Goal: Transaction & Acquisition: Purchase product/service

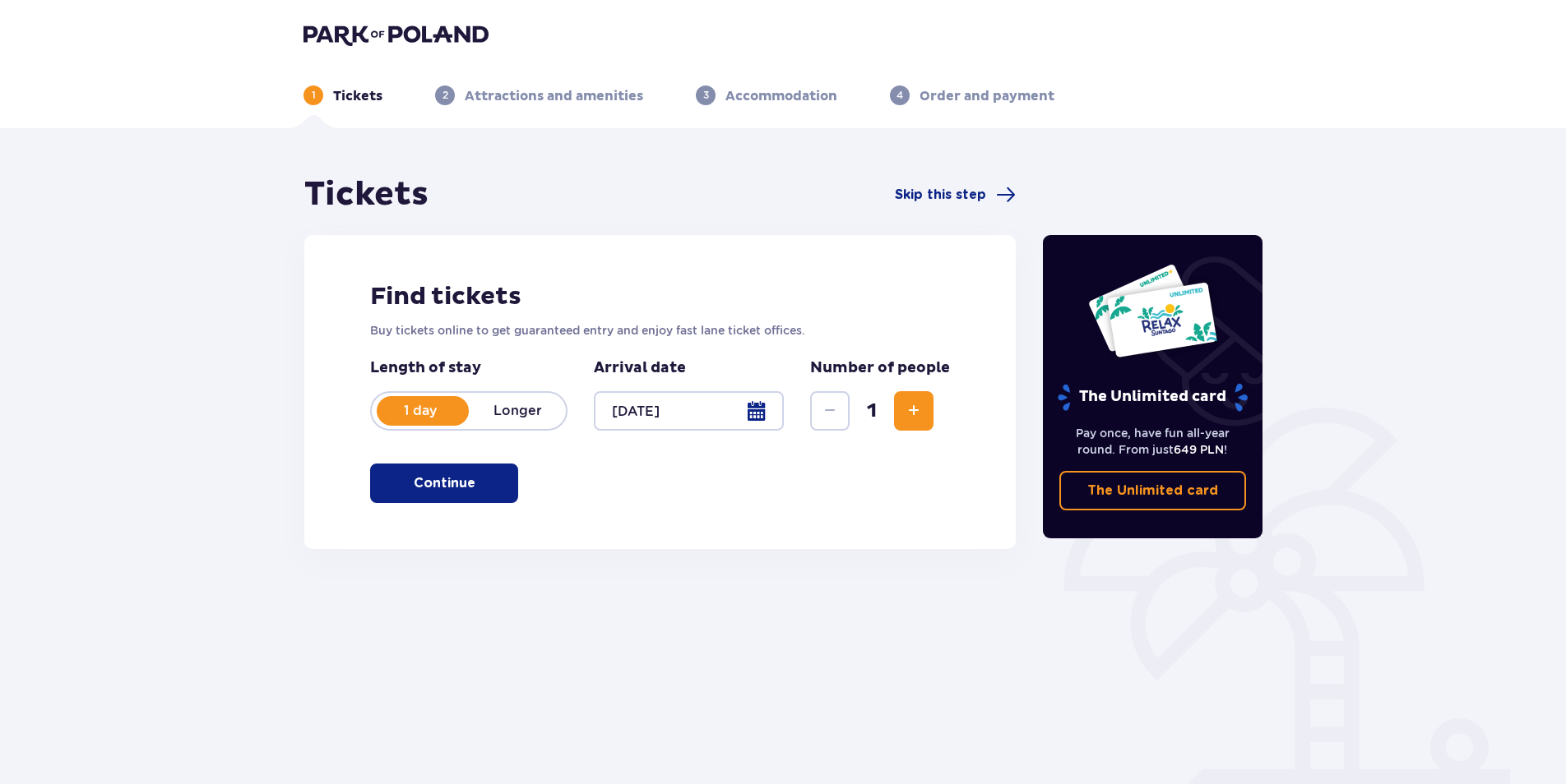
click at [470, 484] on span "button" at bounding box center [478, 483] width 20 height 20
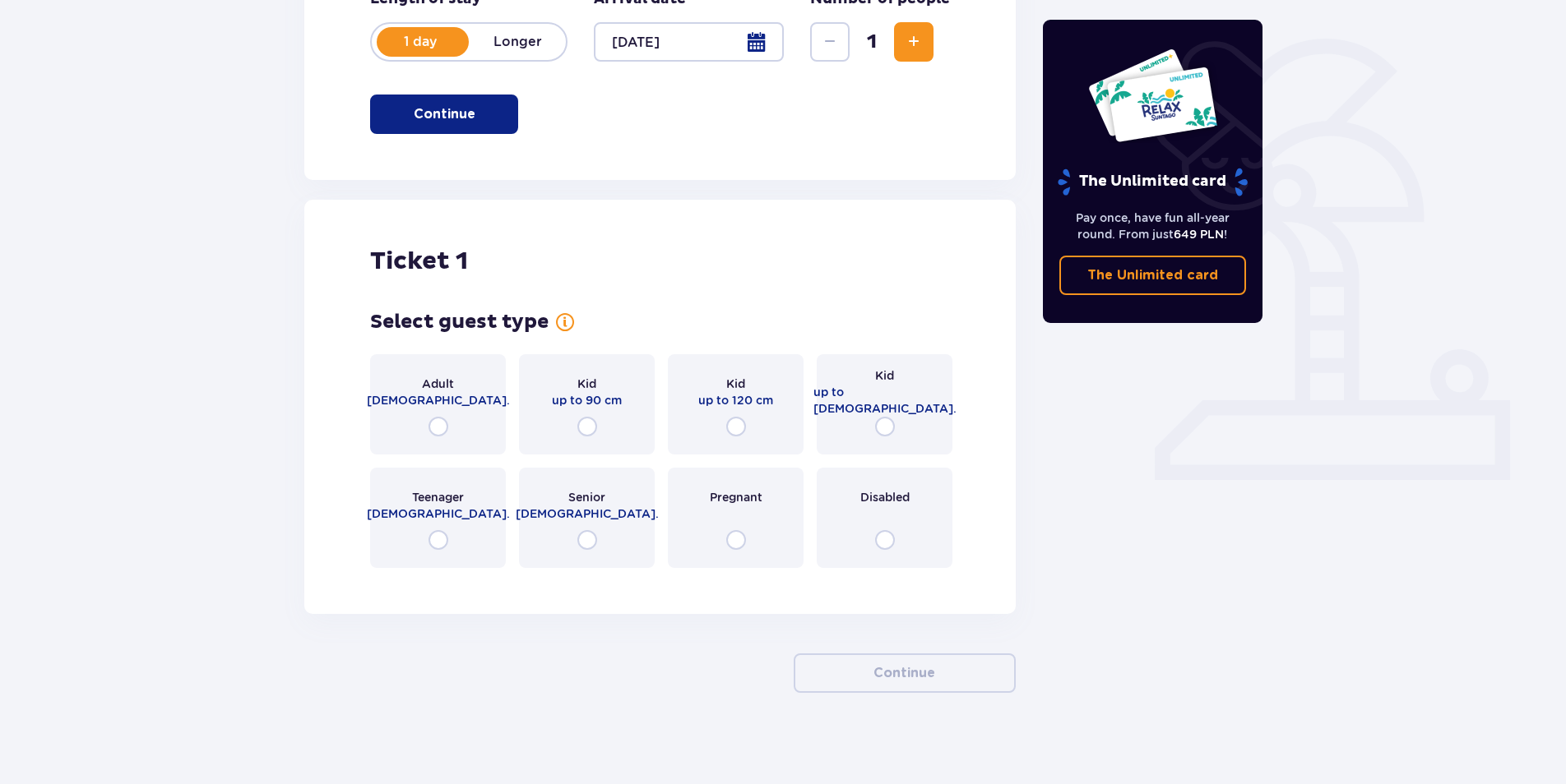
scroll to position [377, 0]
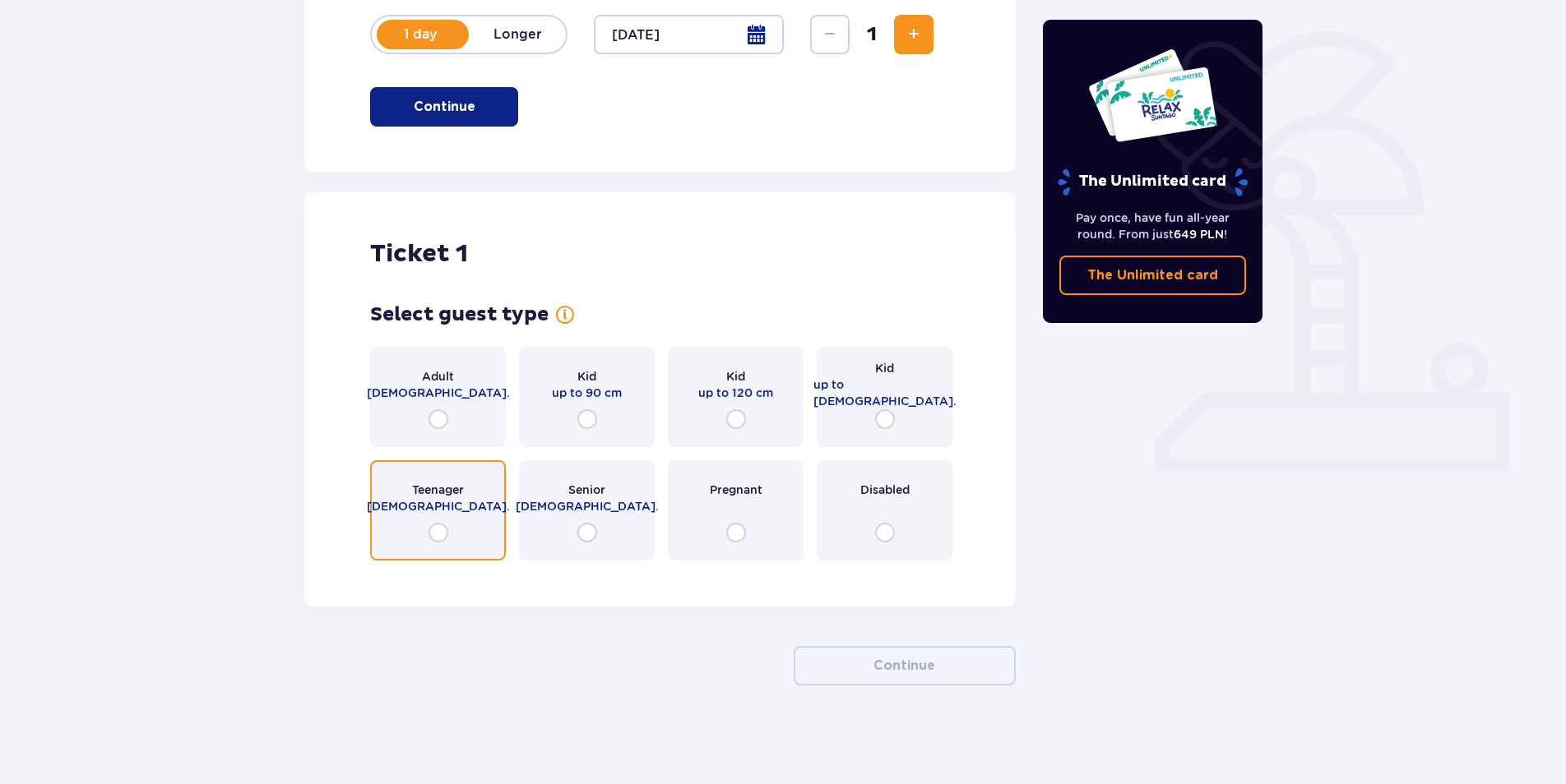
click at [446, 531] on input "radio" at bounding box center [438, 532] width 20 height 20
radio input "true"
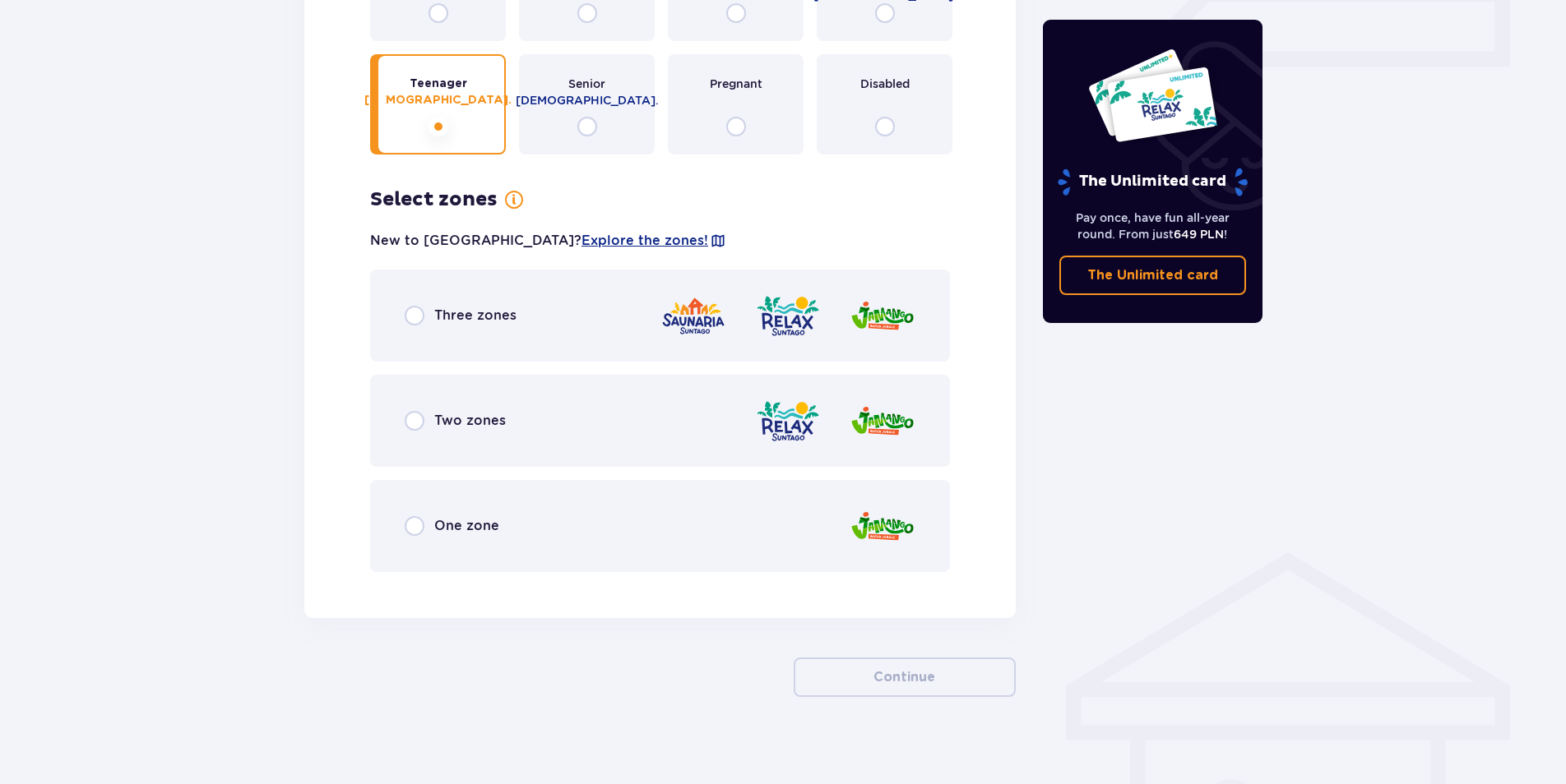
scroll to position [794, 0]
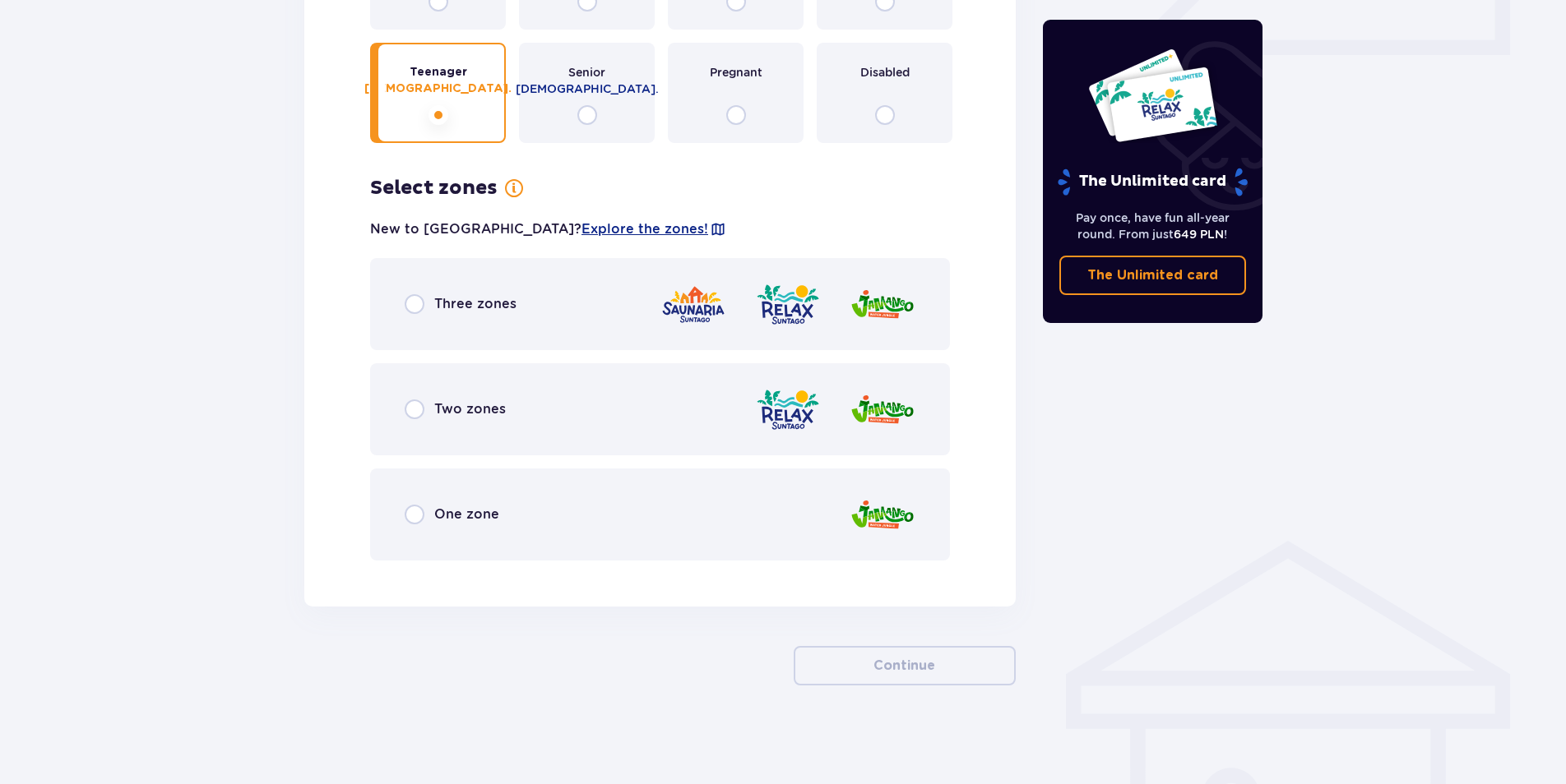
click at [436, 303] on div "Three zones" at bounding box center [460, 304] width 112 height 20
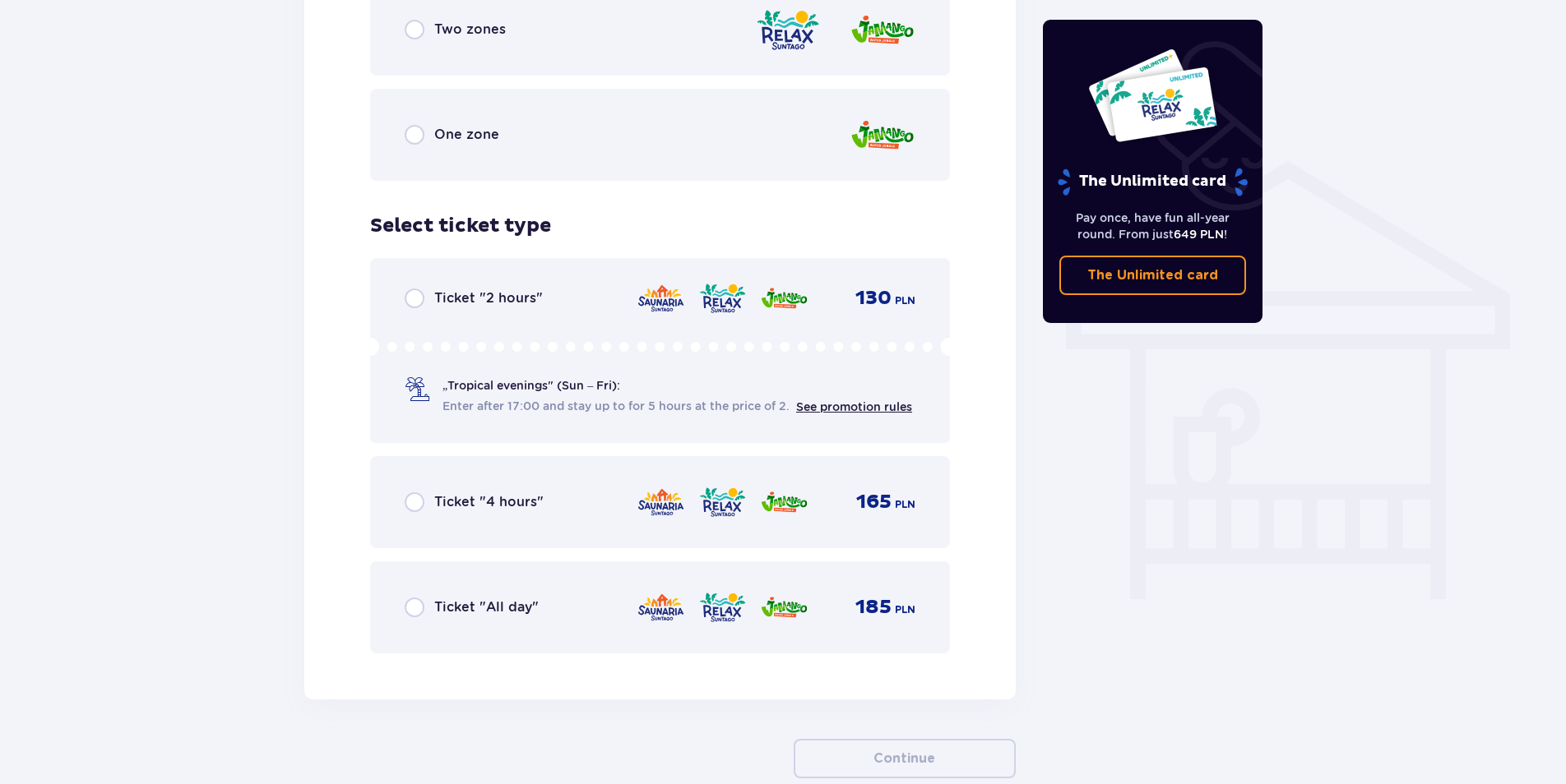
scroll to position [1267, 0]
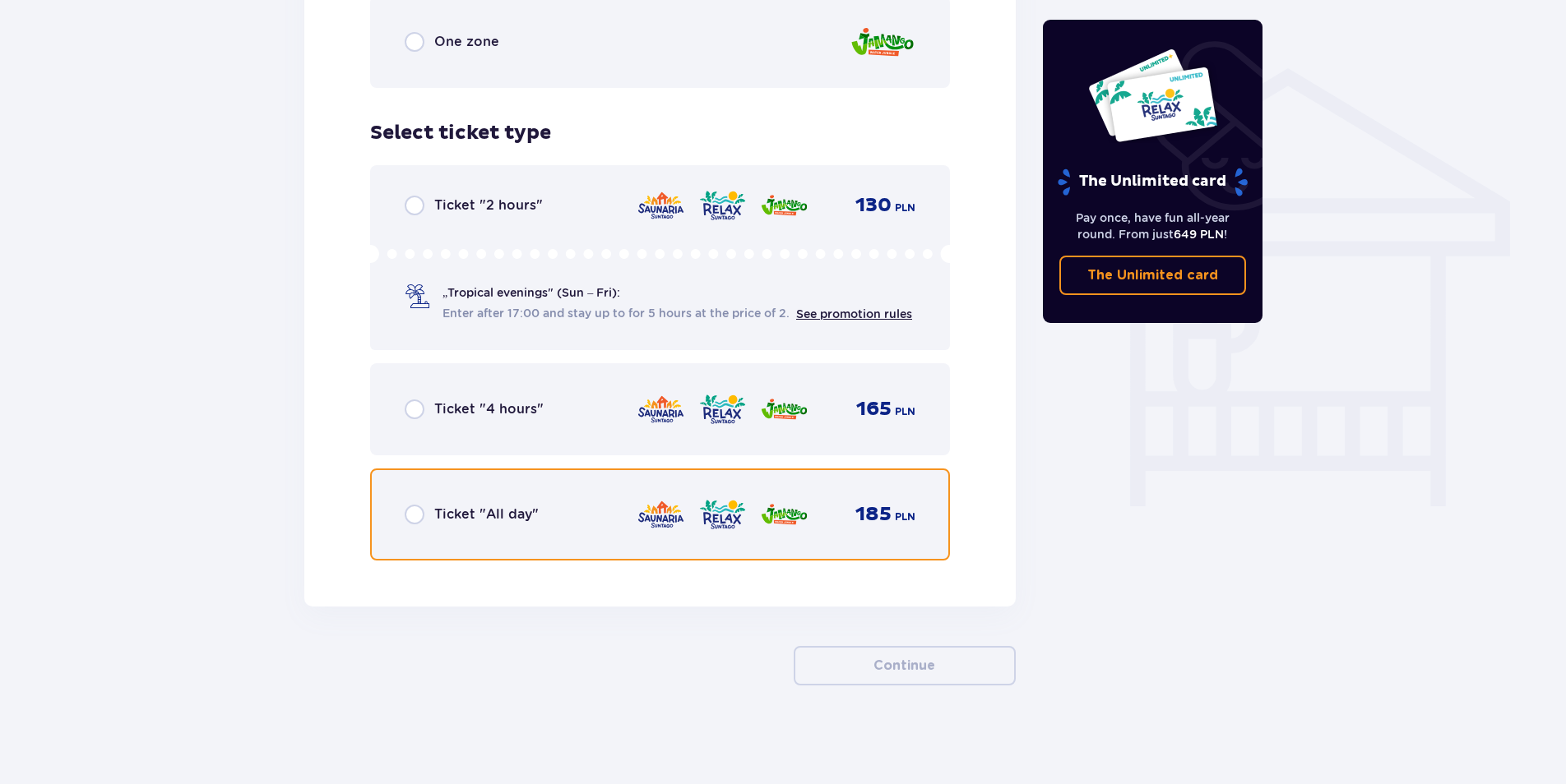
click at [423, 508] on input "radio" at bounding box center [414, 514] width 20 height 20
radio input "true"
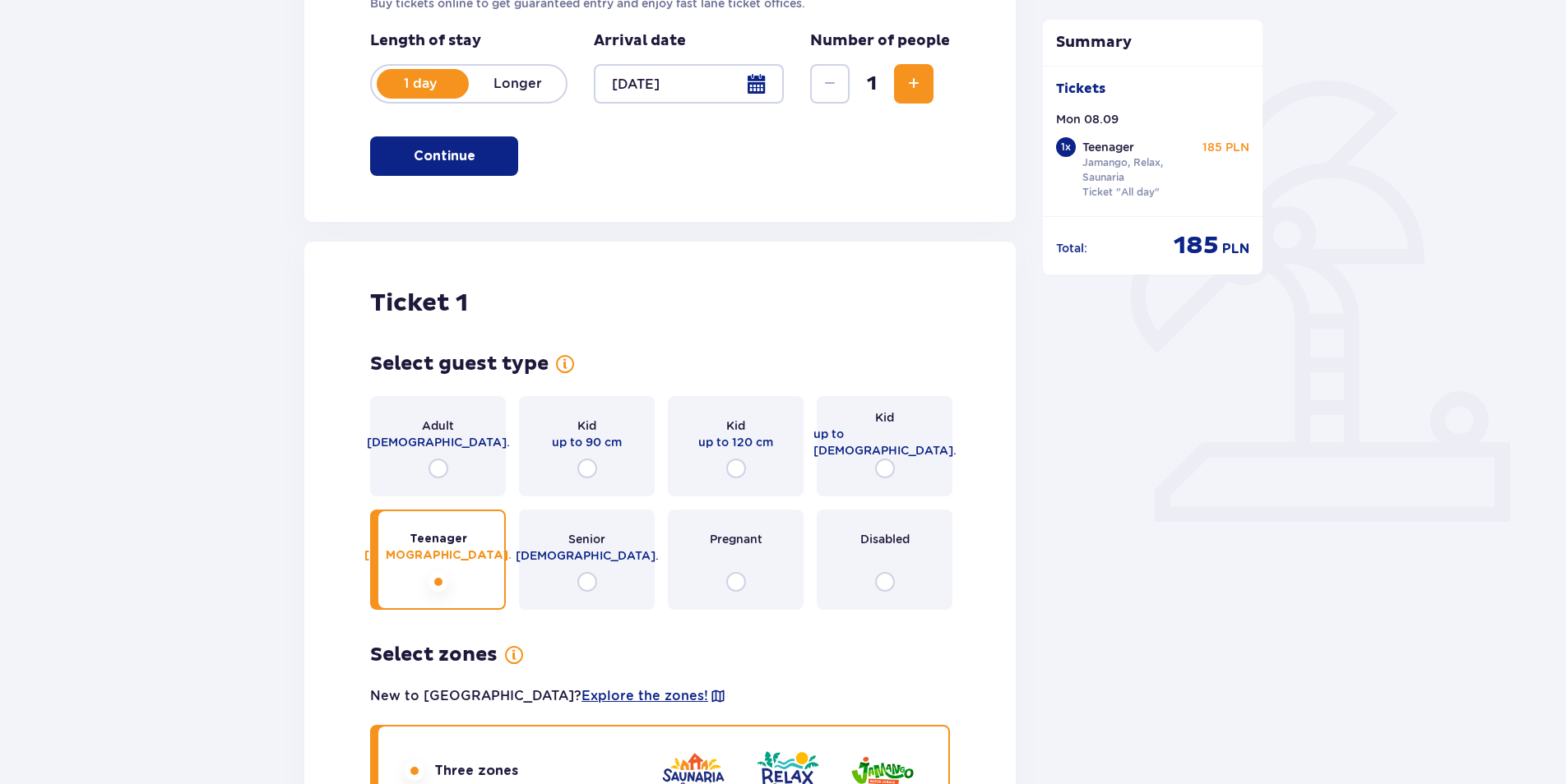
scroll to position [329, 0]
click at [596, 555] on p "[DEMOGRAPHIC_DATA]." at bounding box center [586, 553] width 143 height 16
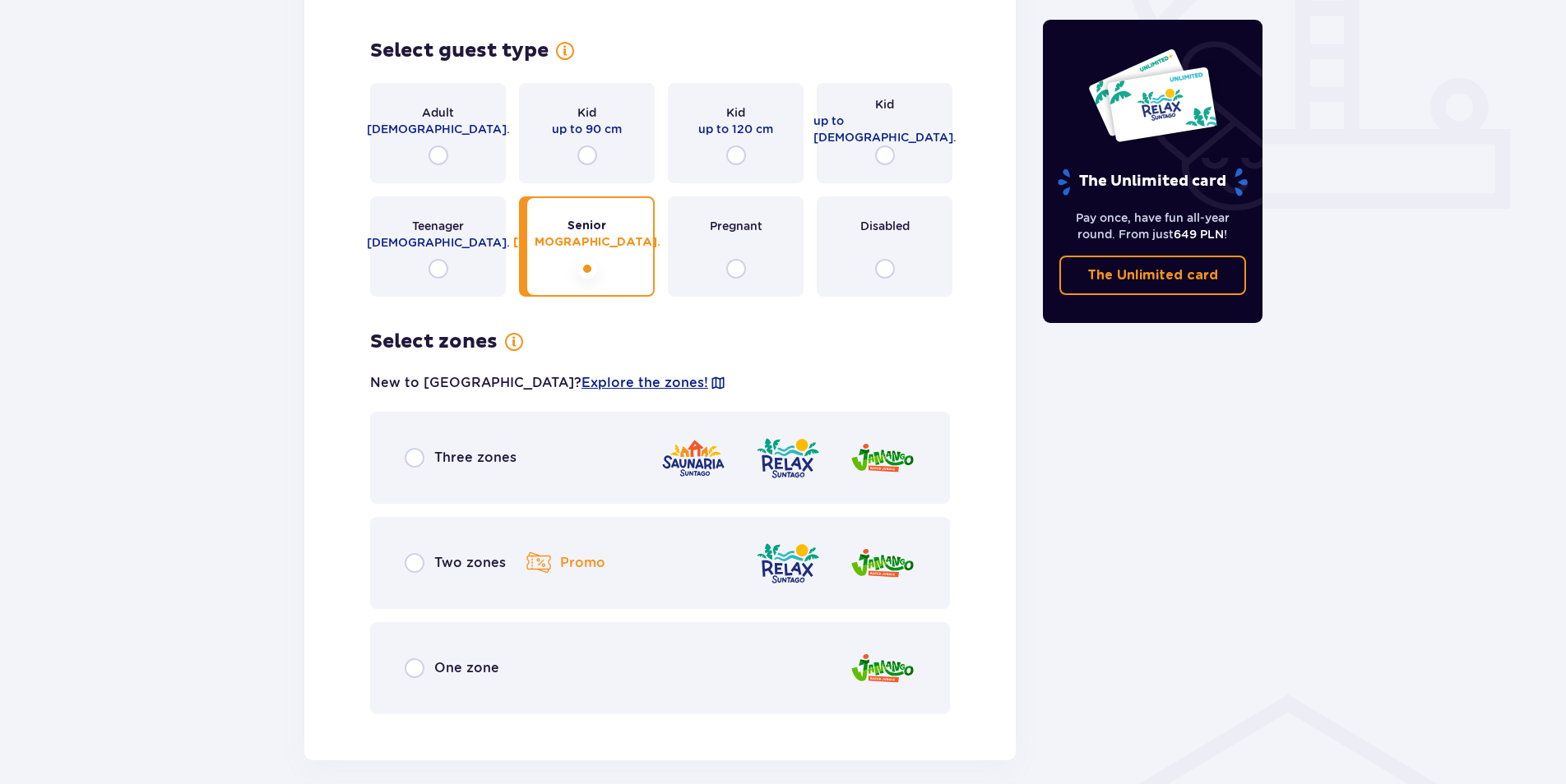
scroll to position [465, 0]
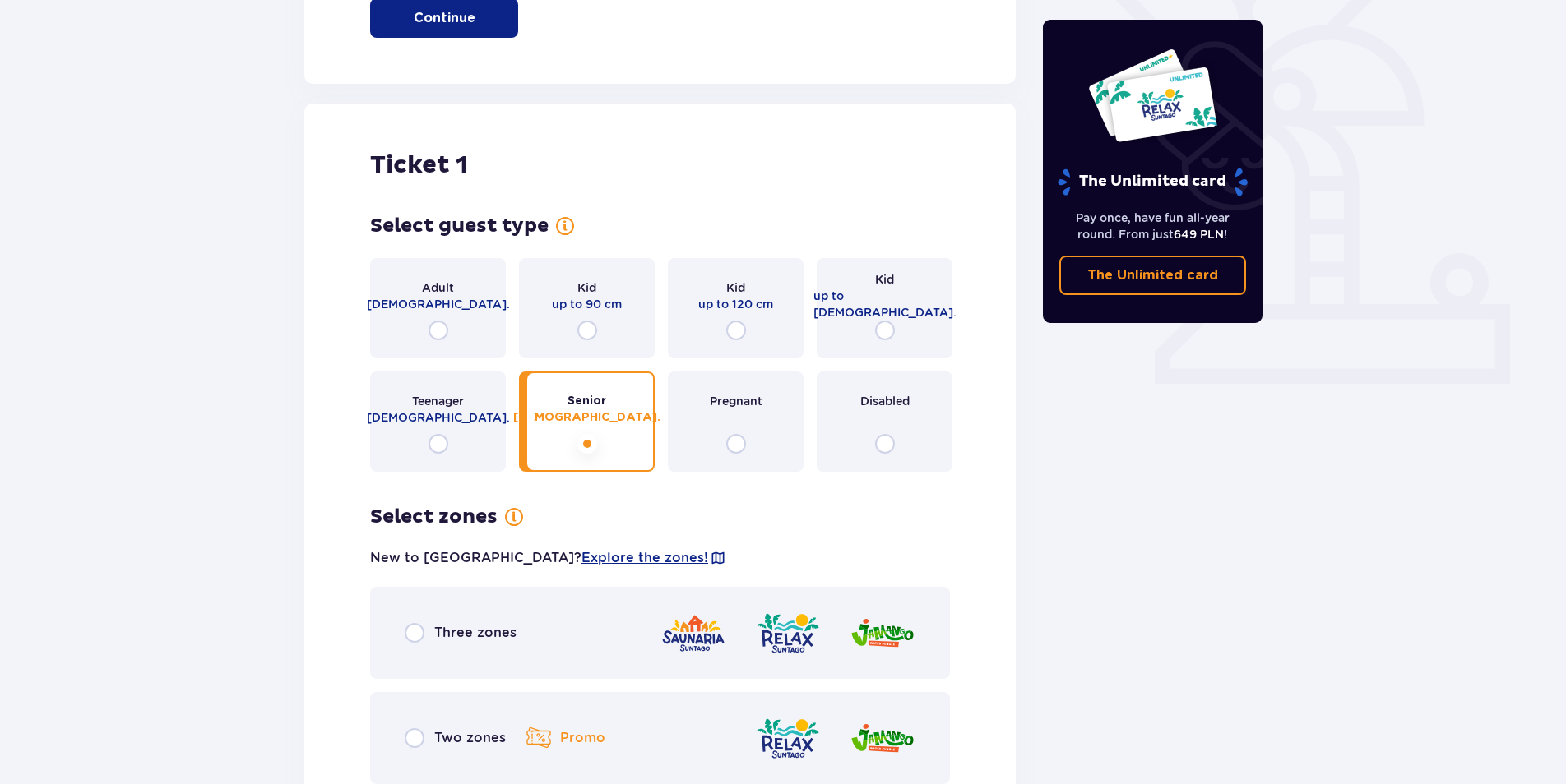
click at [446, 314] on div "Adult [DEMOGRAPHIC_DATA]." at bounding box center [438, 309] width 135 height 100
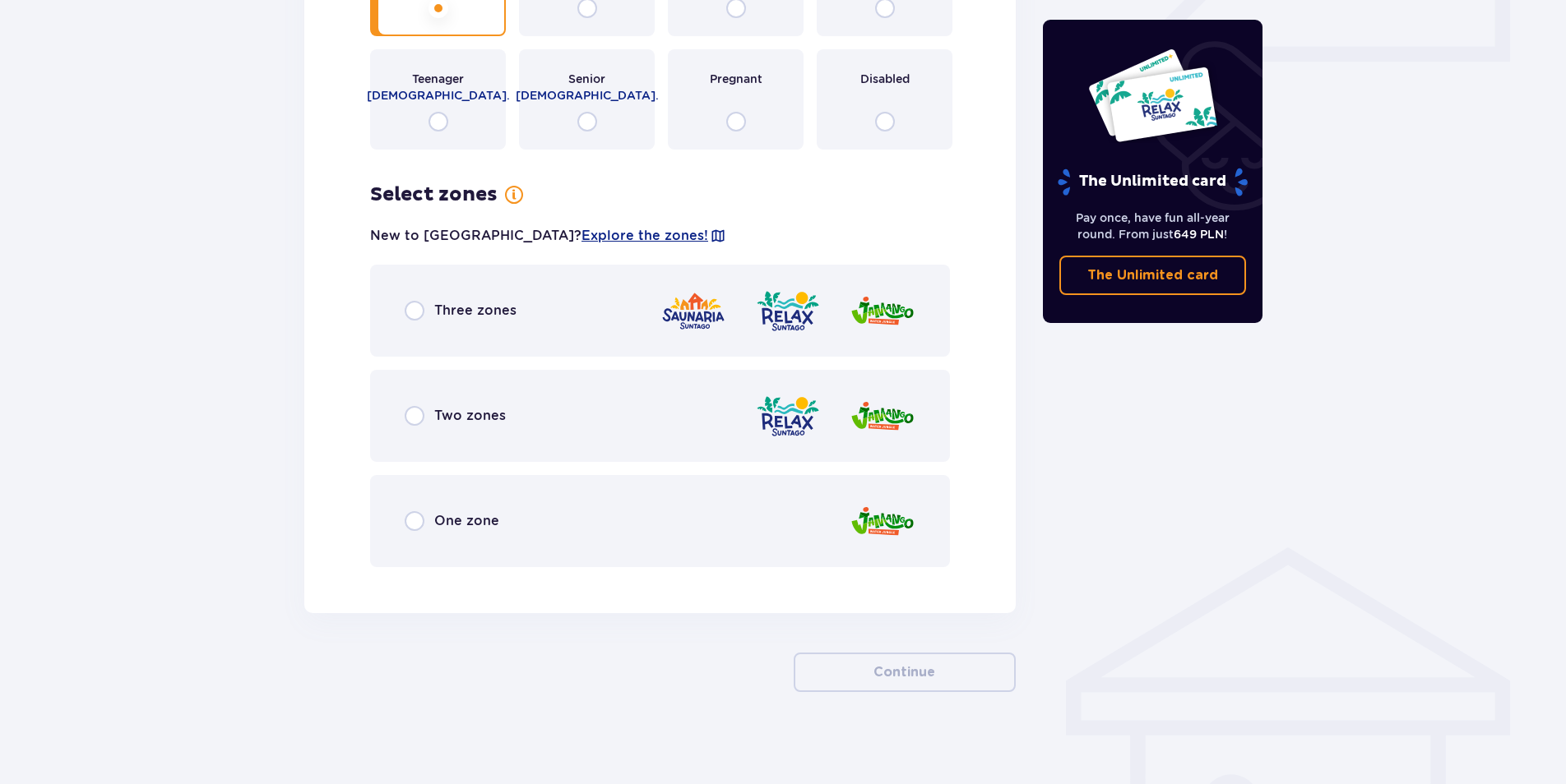
scroll to position [794, 0]
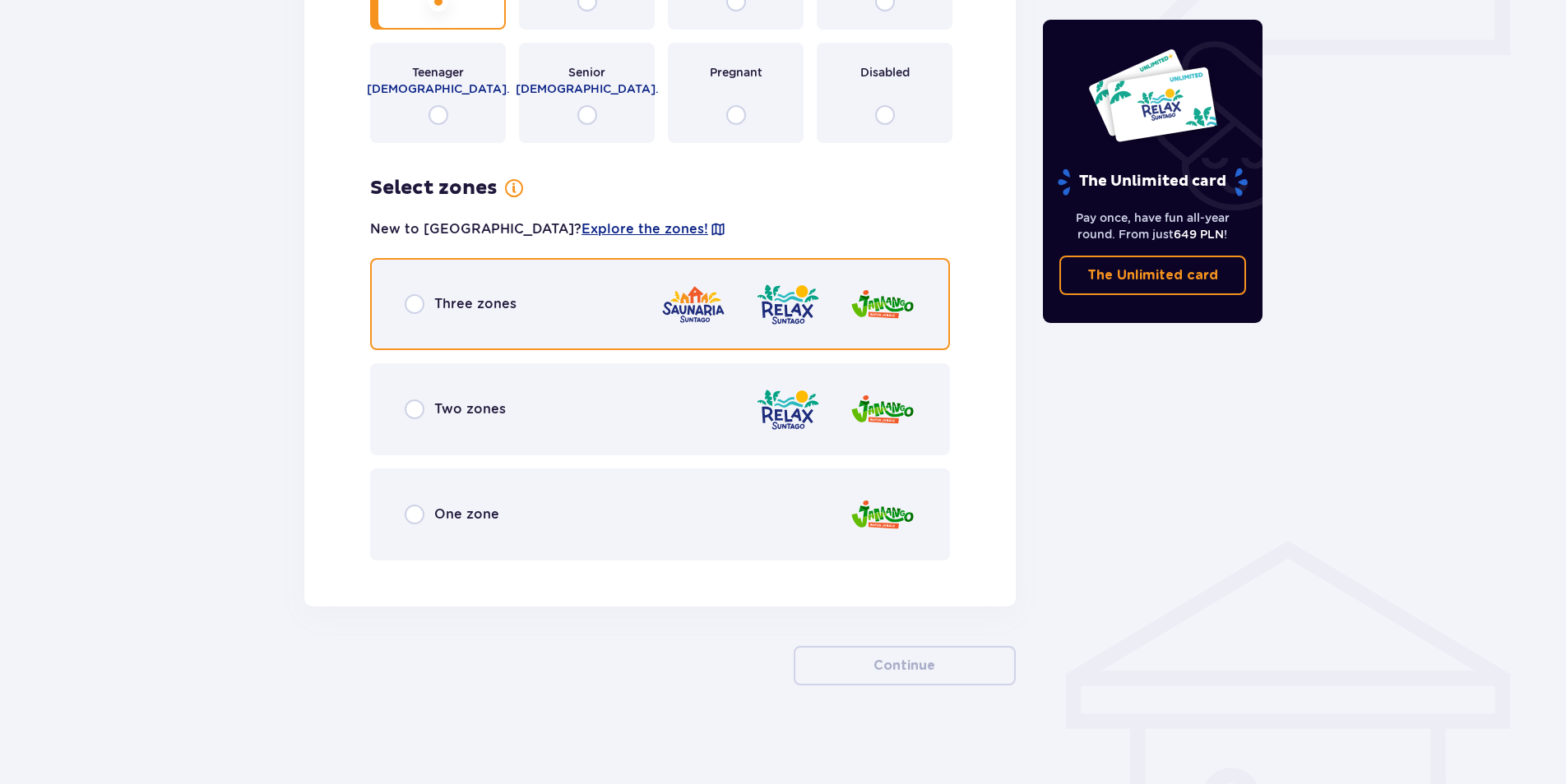
click at [406, 294] on input "radio" at bounding box center [414, 304] width 20 height 20
radio input "true"
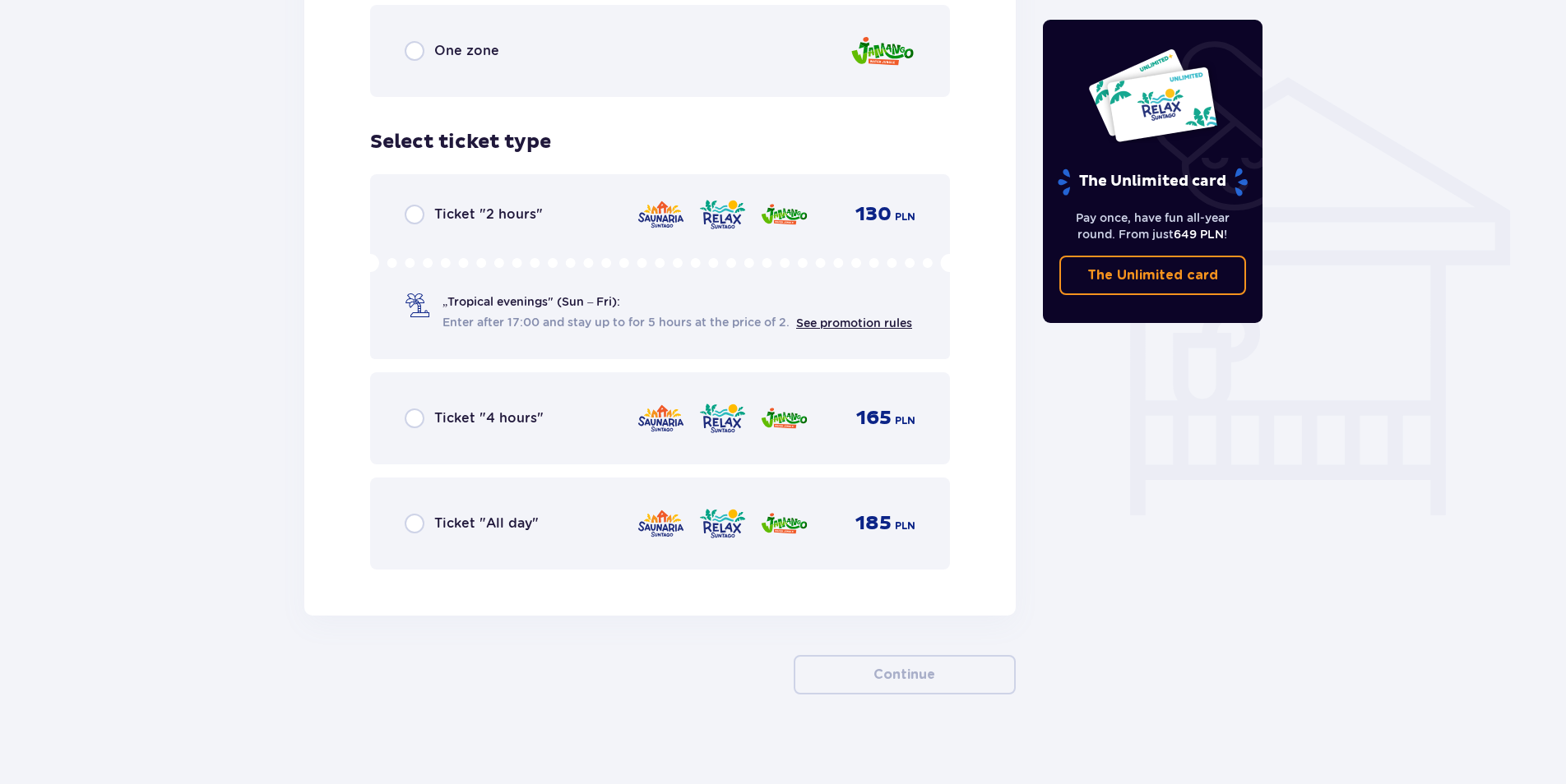
scroll to position [1267, 0]
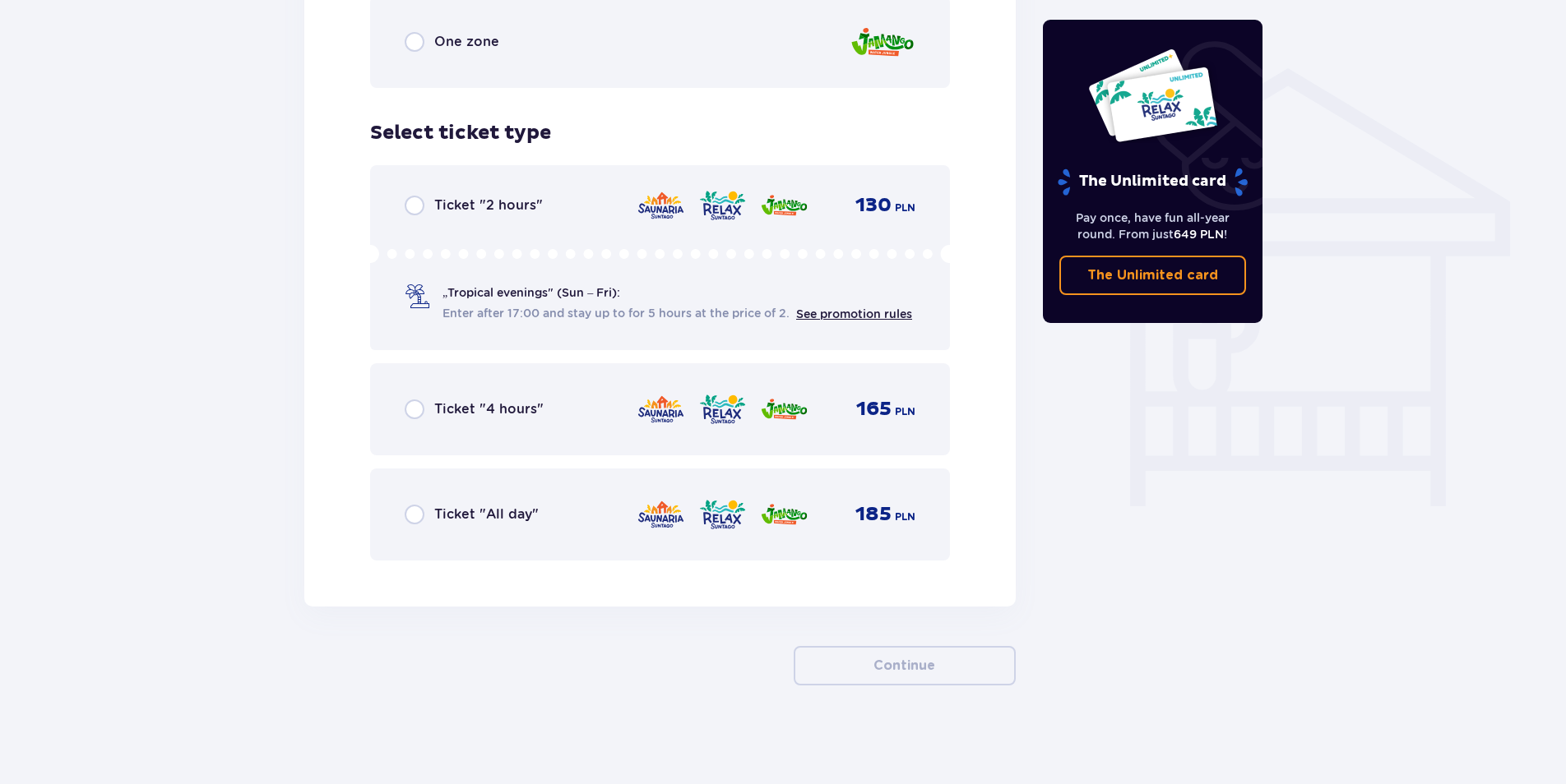
click at [415, 530] on div "Ticket "All day" 185 PLN" at bounding box center [659, 514] width 511 height 34
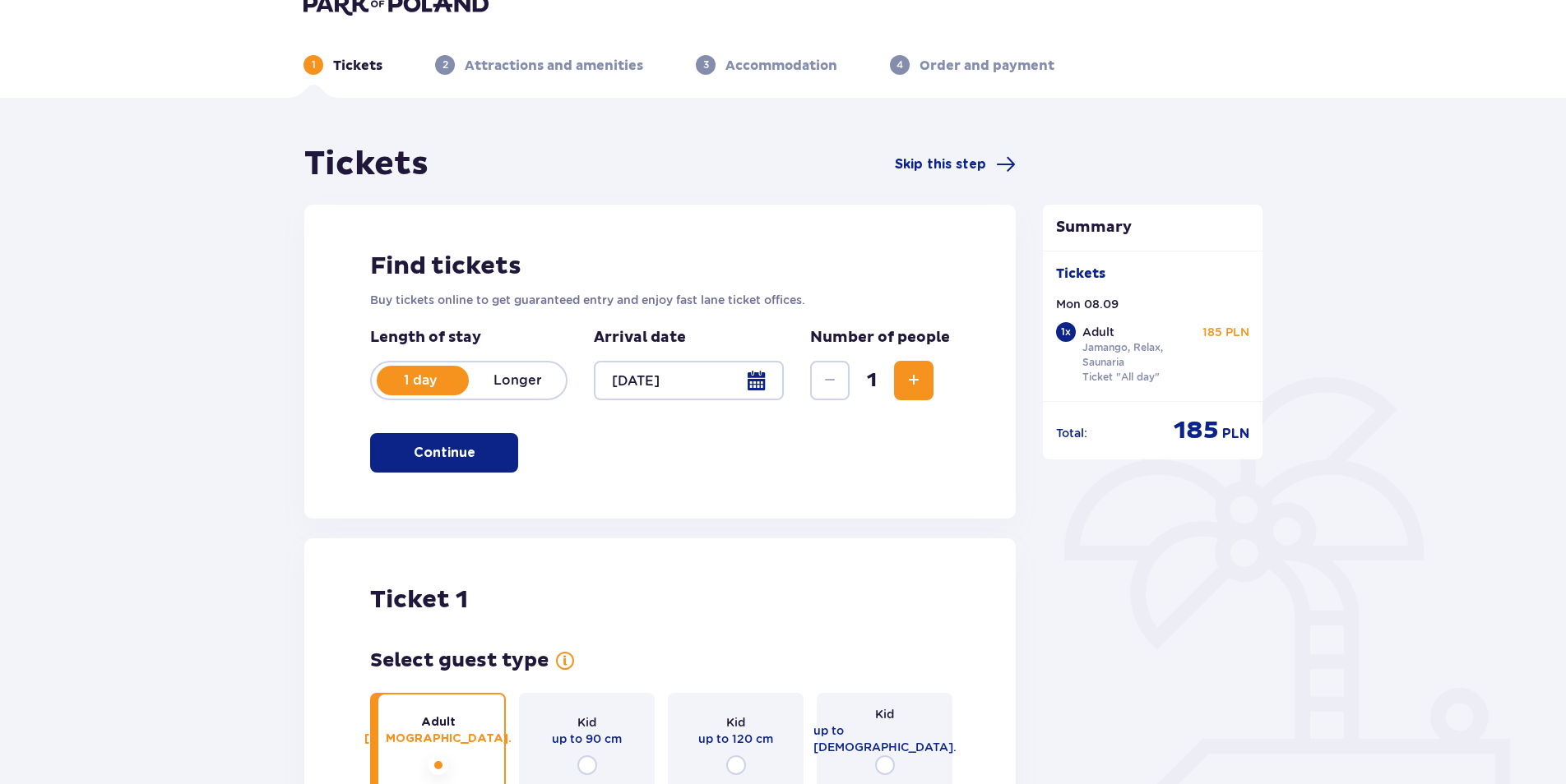
scroll to position [0, 0]
